Goal: Find specific page/section: Find specific page/section

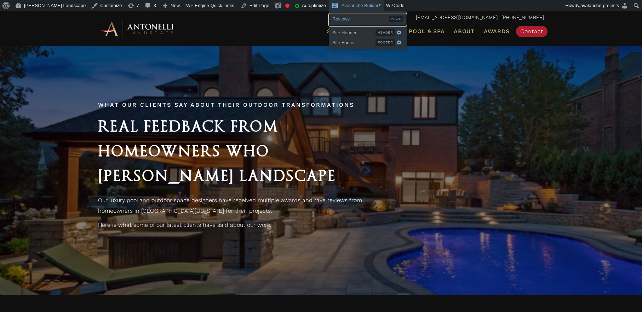
click at [332, 20] on span "Reviews" at bounding box center [360, 17] width 57 height 9
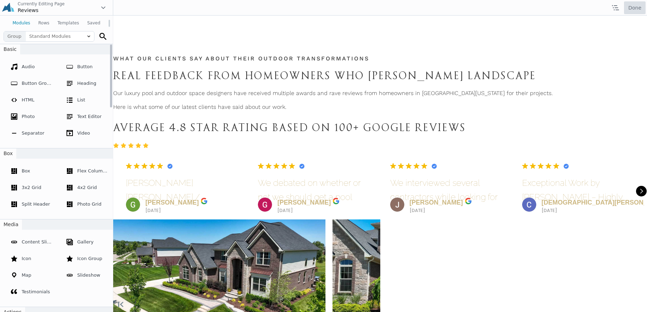
click at [633, 10] on button "Done" at bounding box center [635, 7] width 22 height 13
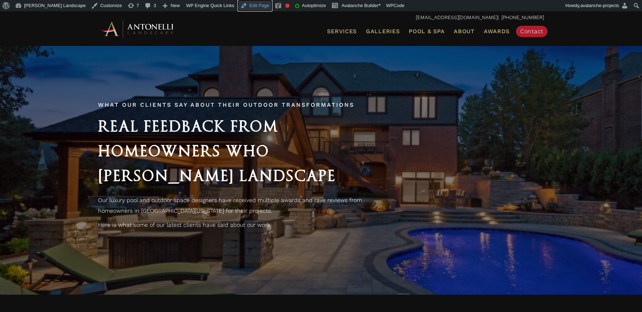
click at [245, 5] on link "Edit Page" at bounding box center [255, 5] width 34 height 11
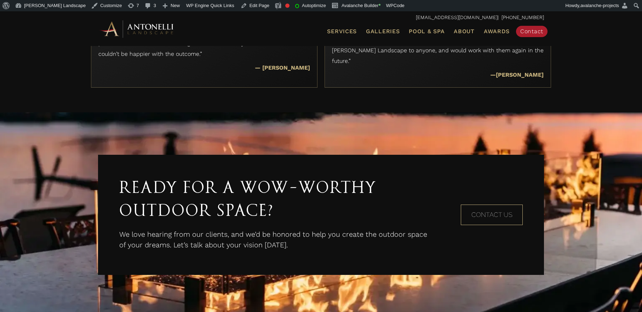
scroll to position [973, 0]
